Goal: Manage account settings

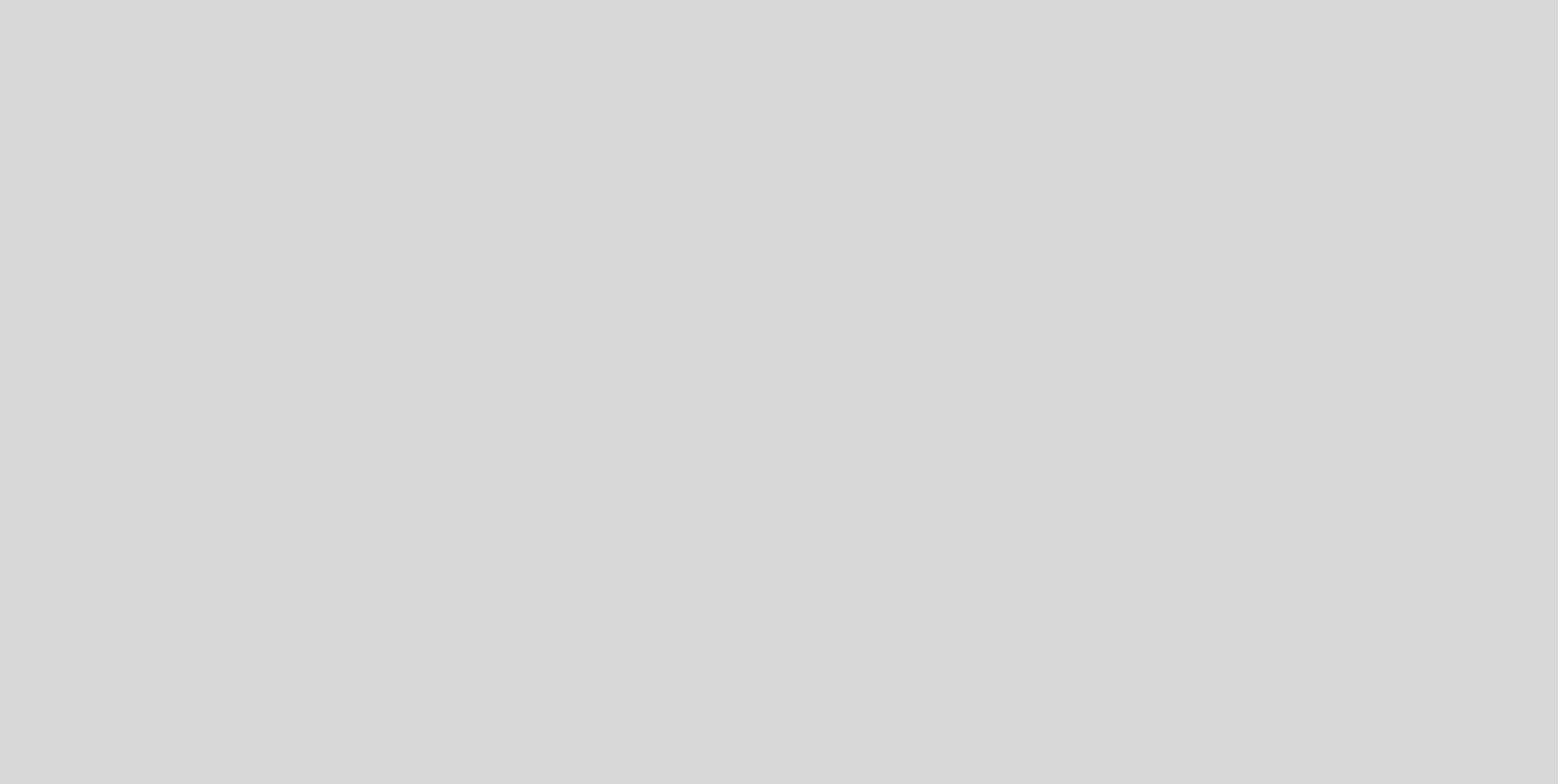
select select "pt"
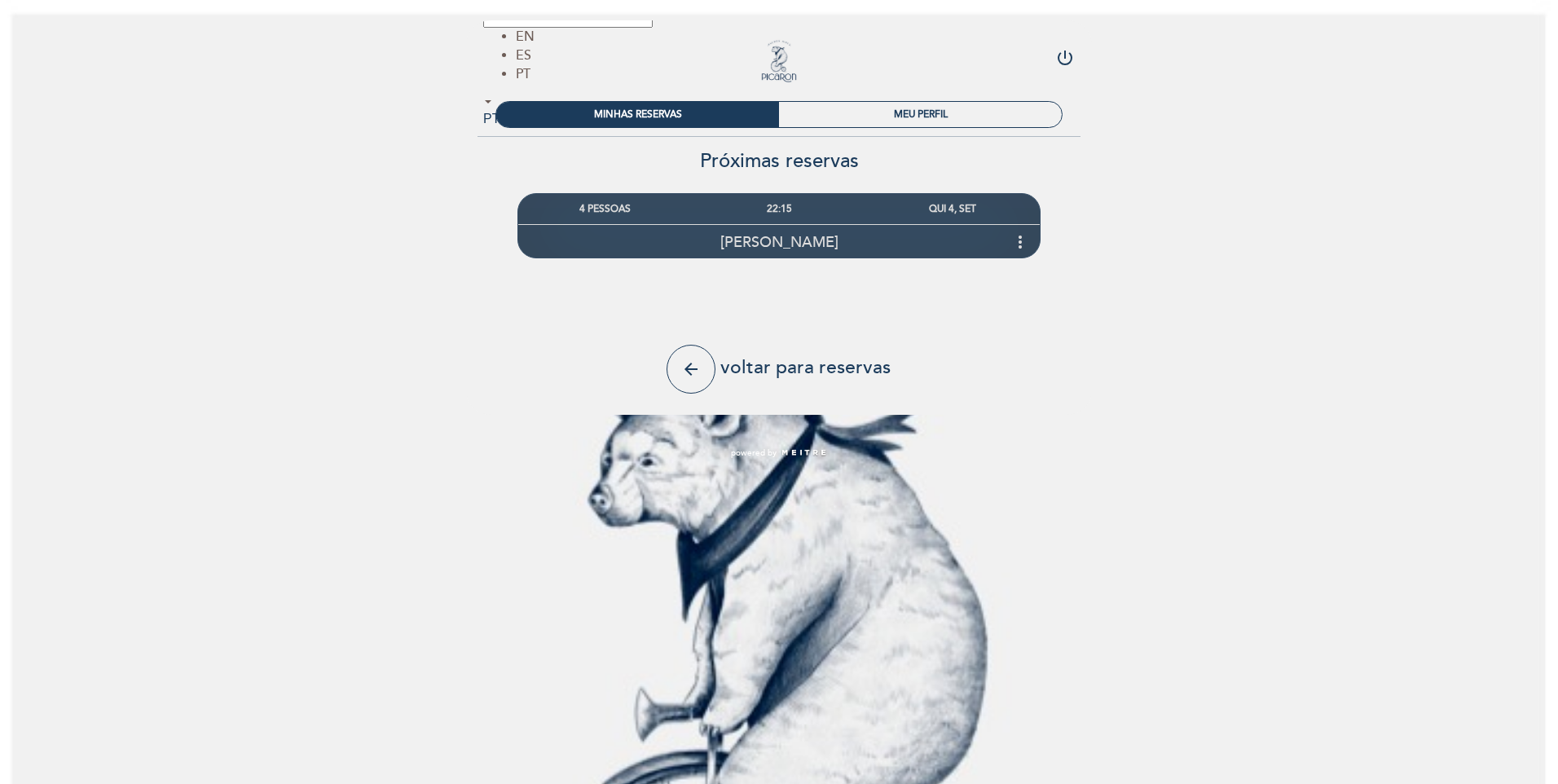
click at [764, 246] on span "[PERSON_NAME]" at bounding box center [780, 242] width 118 height 18
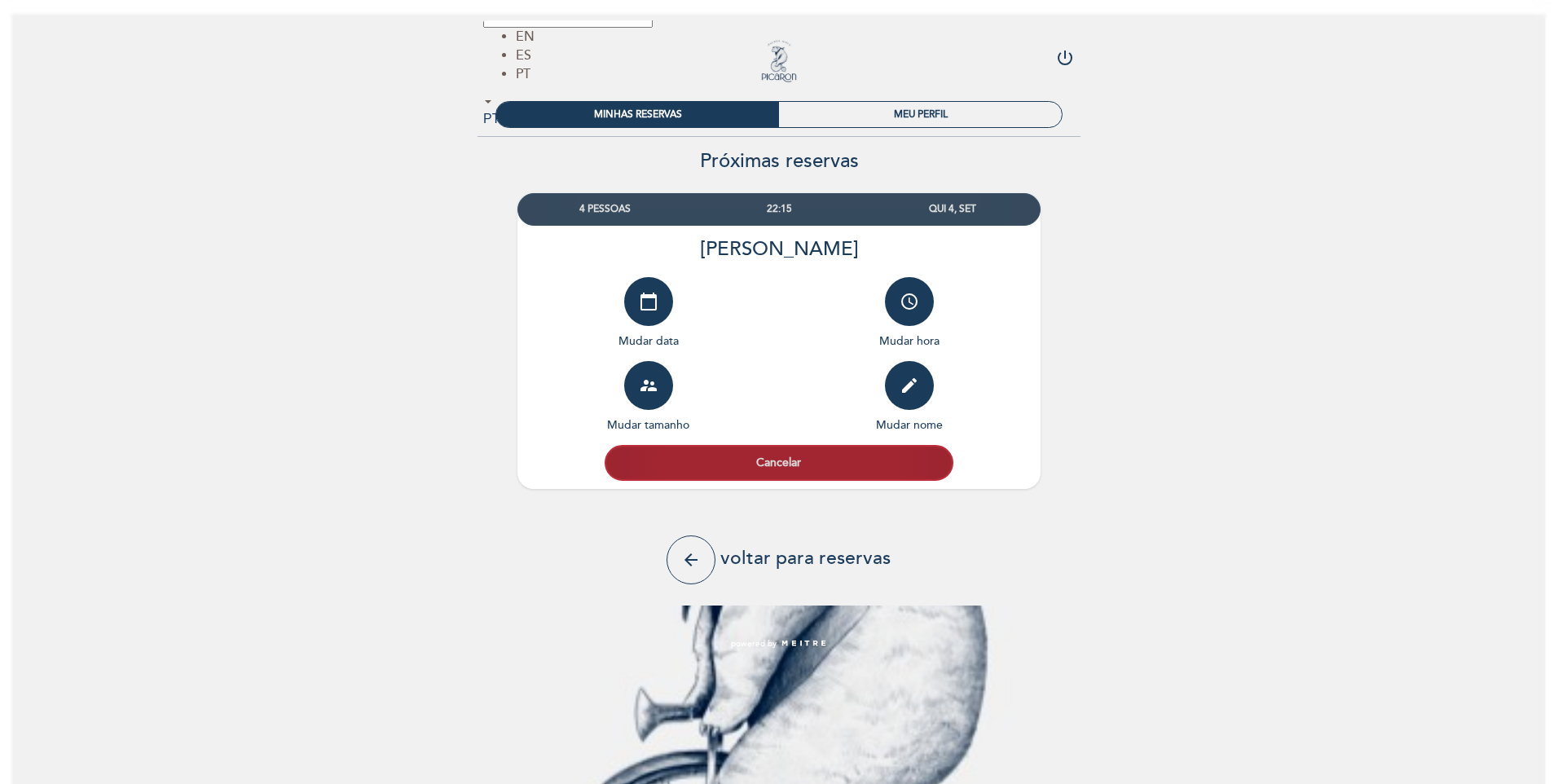
click at [805, 463] on button "Cancelar" at bounding box center [779, 463] width 349 height 36
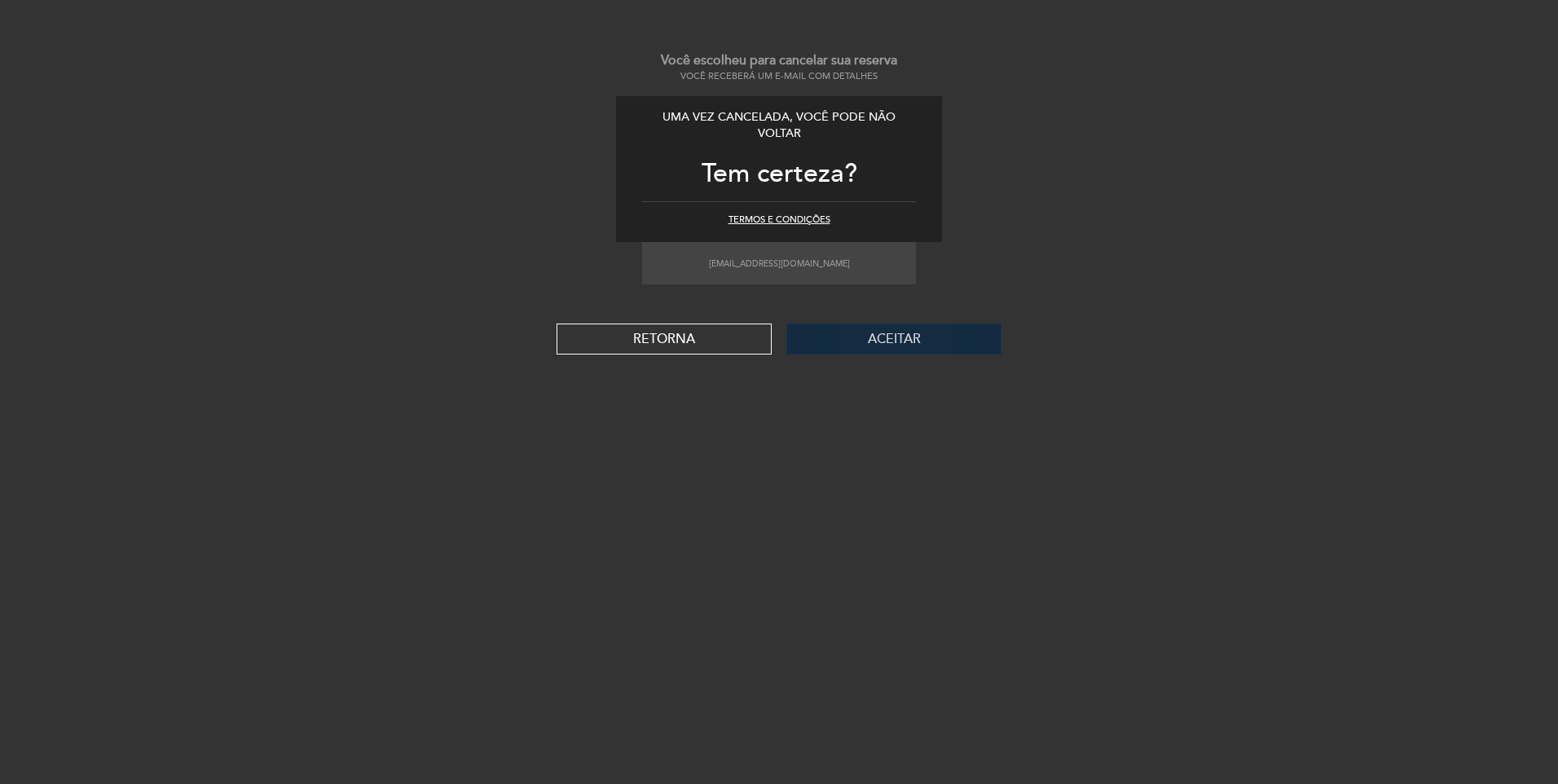
click at [893, 339] on button "Aceitar" at bounding box center [893, 339] width 216 height 31
